Goal: Find specific page/section: Find specific page/section

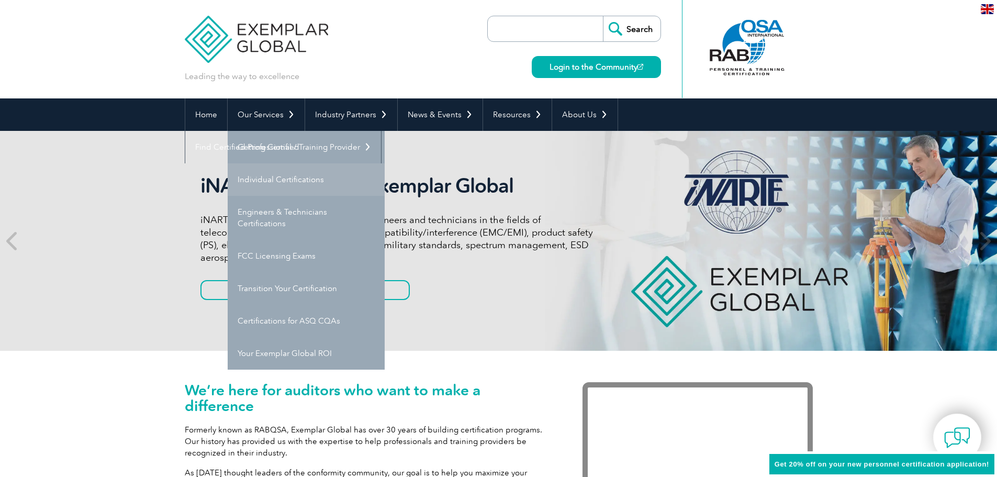
click at [296, 176] on link "Individual Certifications" at bounding box center [306, 179] width 157 height 32
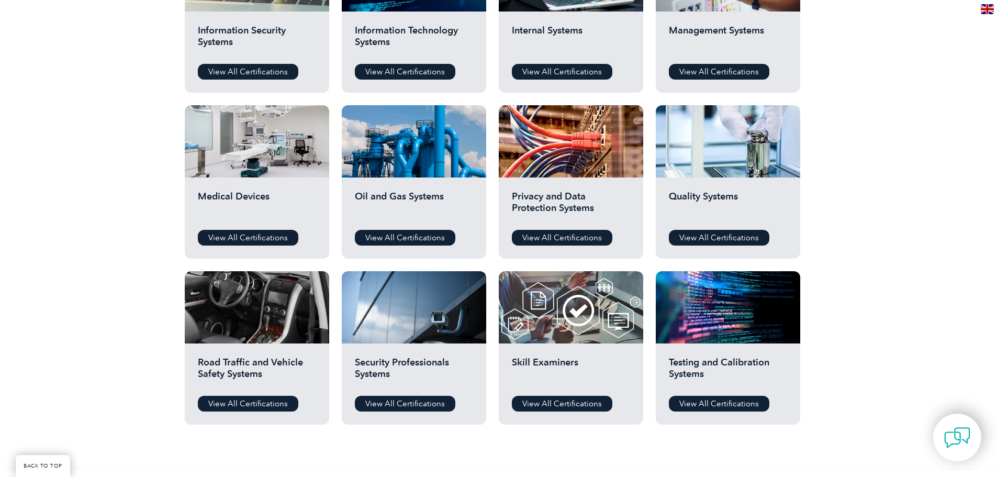
scroll to position [628, 0]
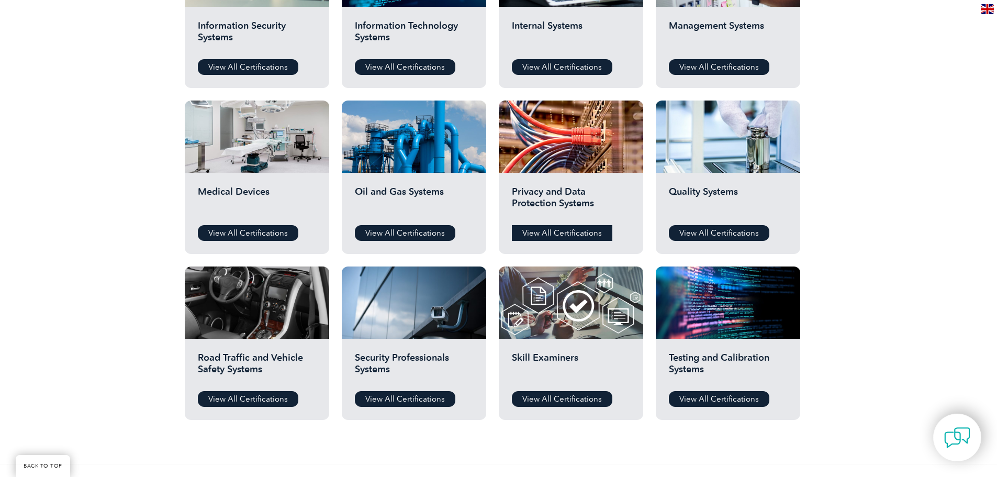
click at [575, 233] on link "View All Certifications" at bounding box center [562, 233] width 101 height 16
